Goal: Task Accomplishment & Management: Use online tool/utility

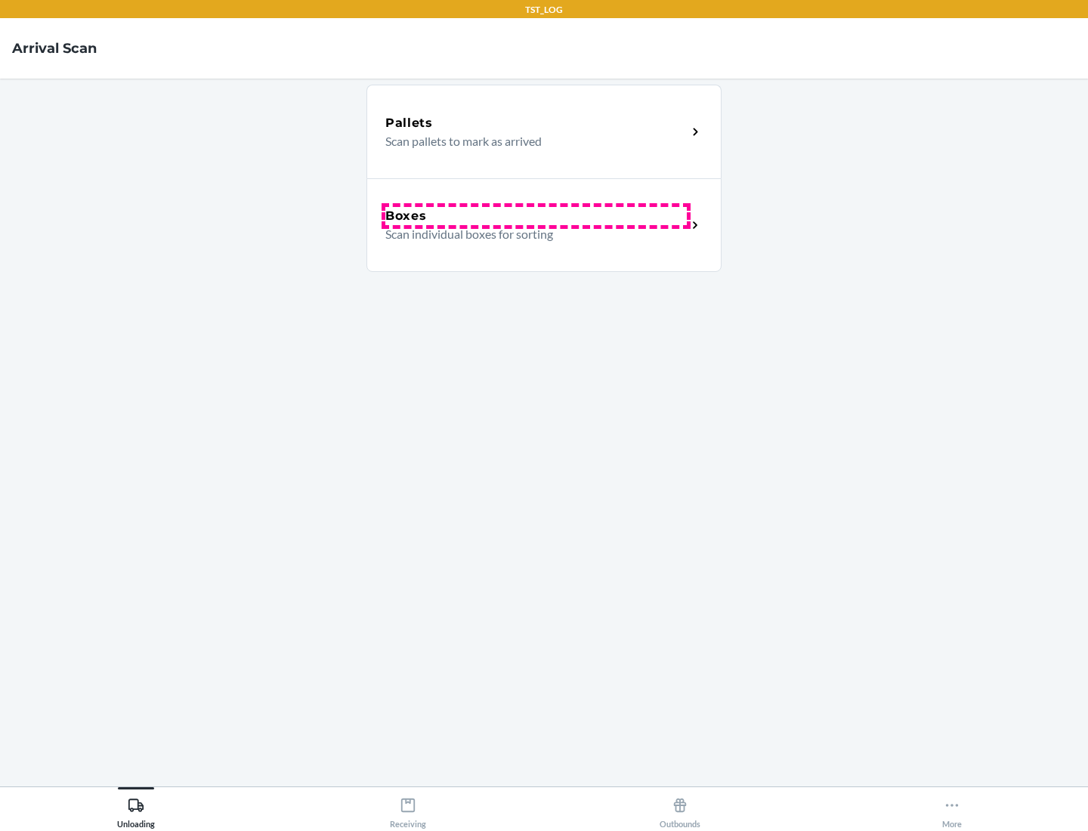
click at [535, 216] on div "Boxes" at bounding box center [535, 216] width 301 height 18
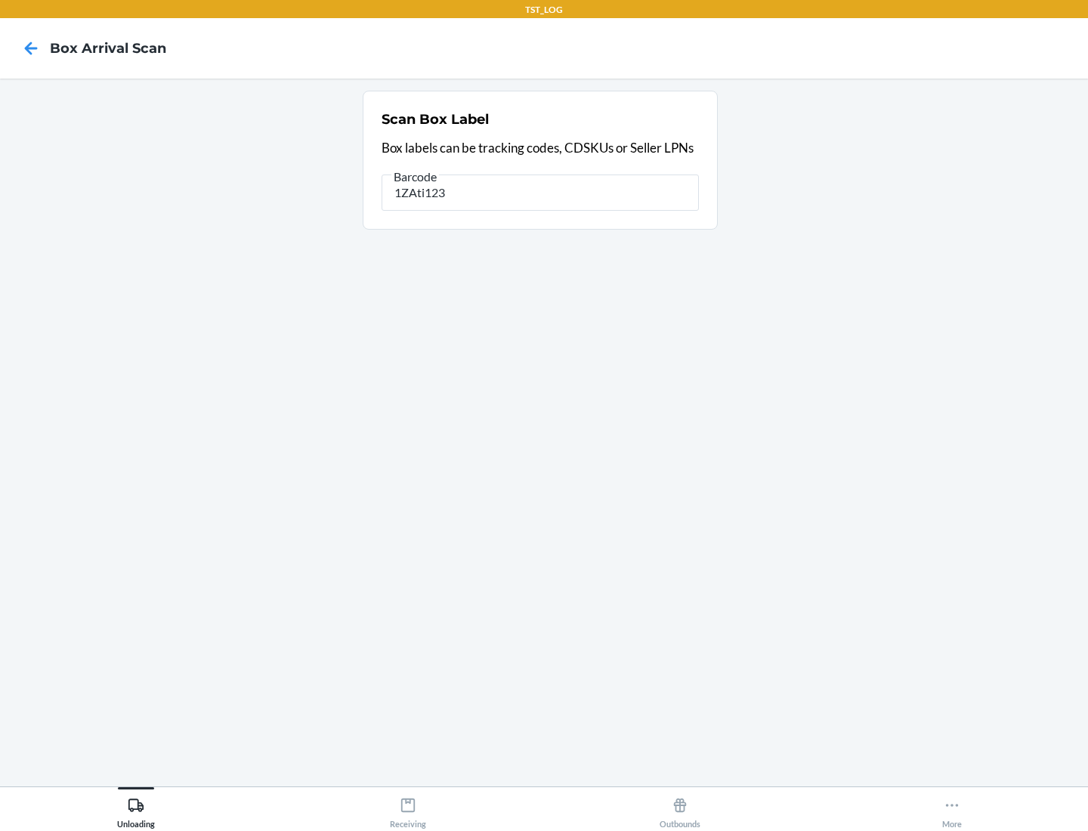
type input "1ZAti123"
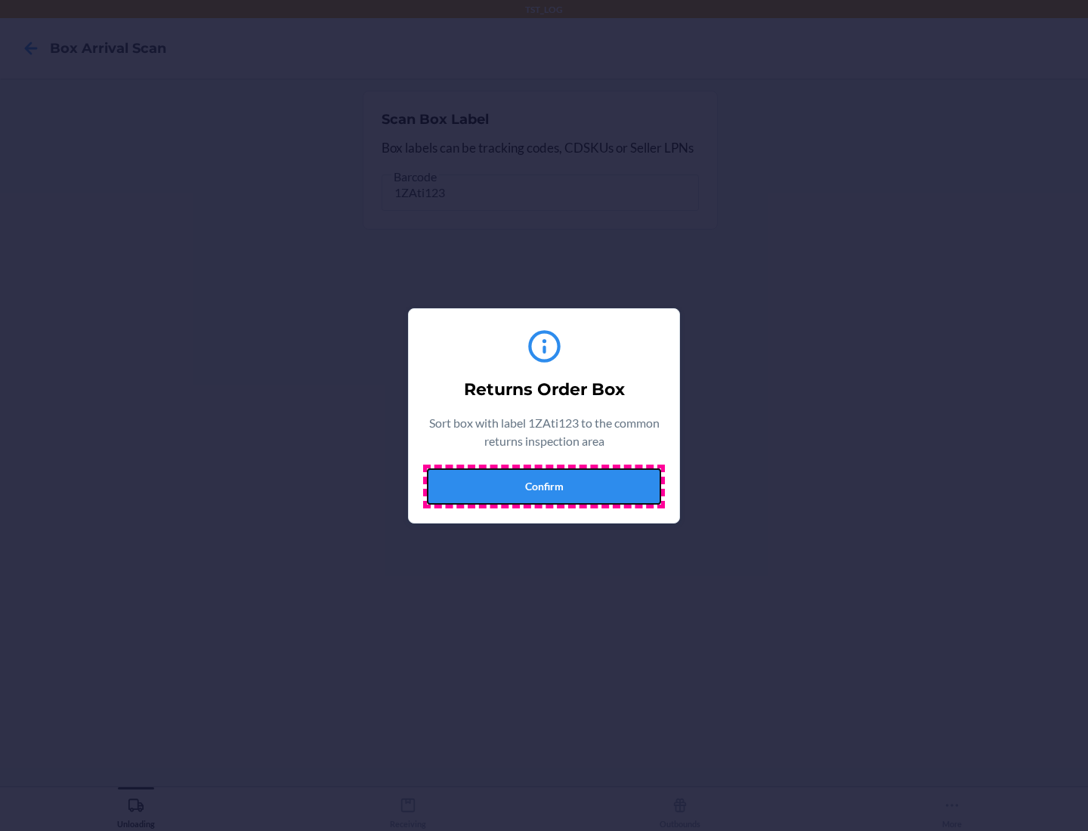
click at [544, 486] on button "Confirm" at bounding box center [544, 486] width 234 height 36
